Goal: Task Accomplishment & Management: Use online tool/utility

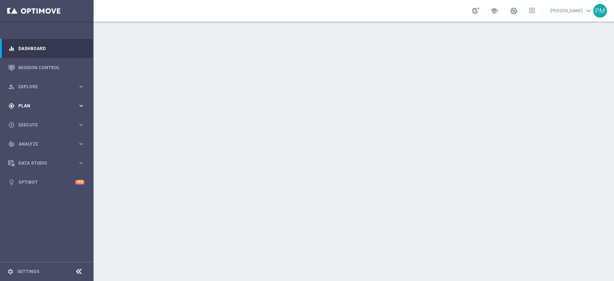
click at [30, 107] on span "Plan" at bounding box center [47, 106] width 59 height 4
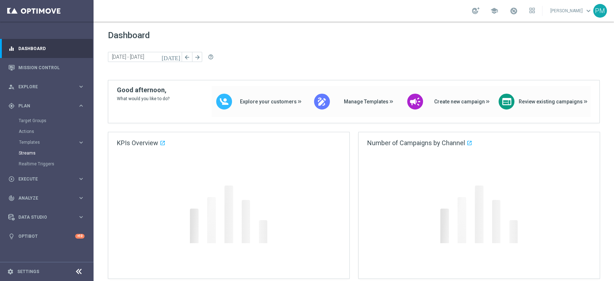
drag, startPoint x: 38, startPoint y: 144, endPoint x: 37, endPoint y: 152, distance: 8.0
click at [38, 144] on span "Templates" at bounding box center [44, 142] width 51 height 4
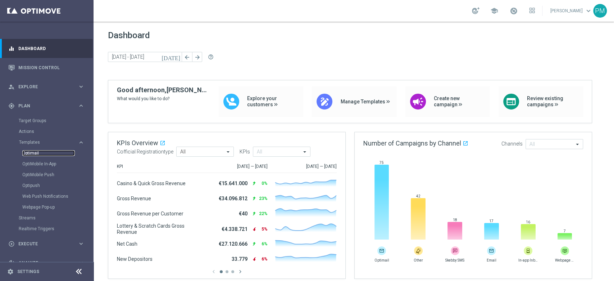
click at [35, 154] on link "Optimail" at bounding box center [48, 153] width 53 height 6
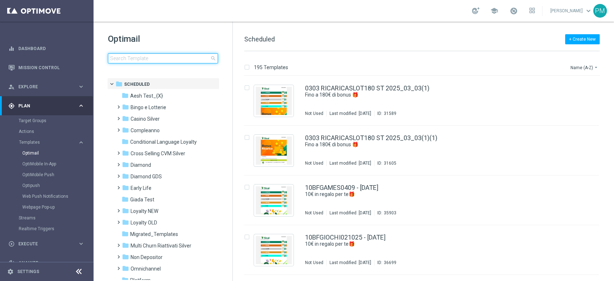
click at [177, 60] on input at bounding box center [163, 58] width 110 height 10
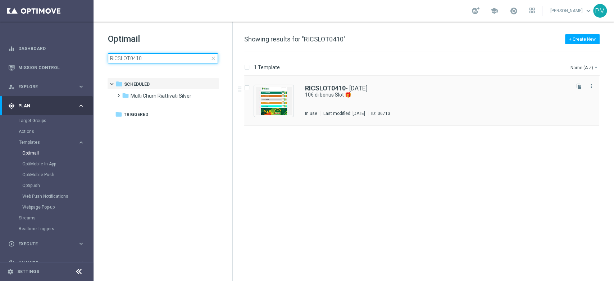
type input "RICSLOT0410"
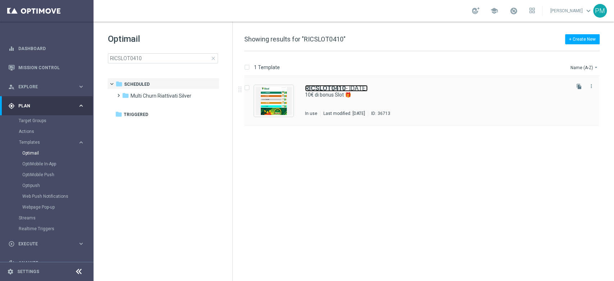
click at [316, 87] on b "RICSLOT0410" at bounding box center [325, 88] width 41 height 8
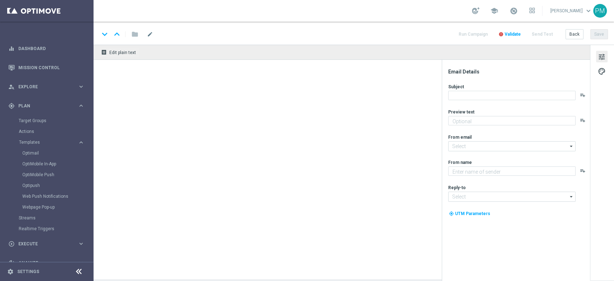
type textarea "Scopri la nuova promozione"
type input "[EMAIL_ADDRESS][DOMAIN_NAME]"
type textarea "Sisal"
type input "[EMAIL_ADDRESS][DOMAIN_NAME]"
